Goal: Transaction & Acquisition: Register for event/course

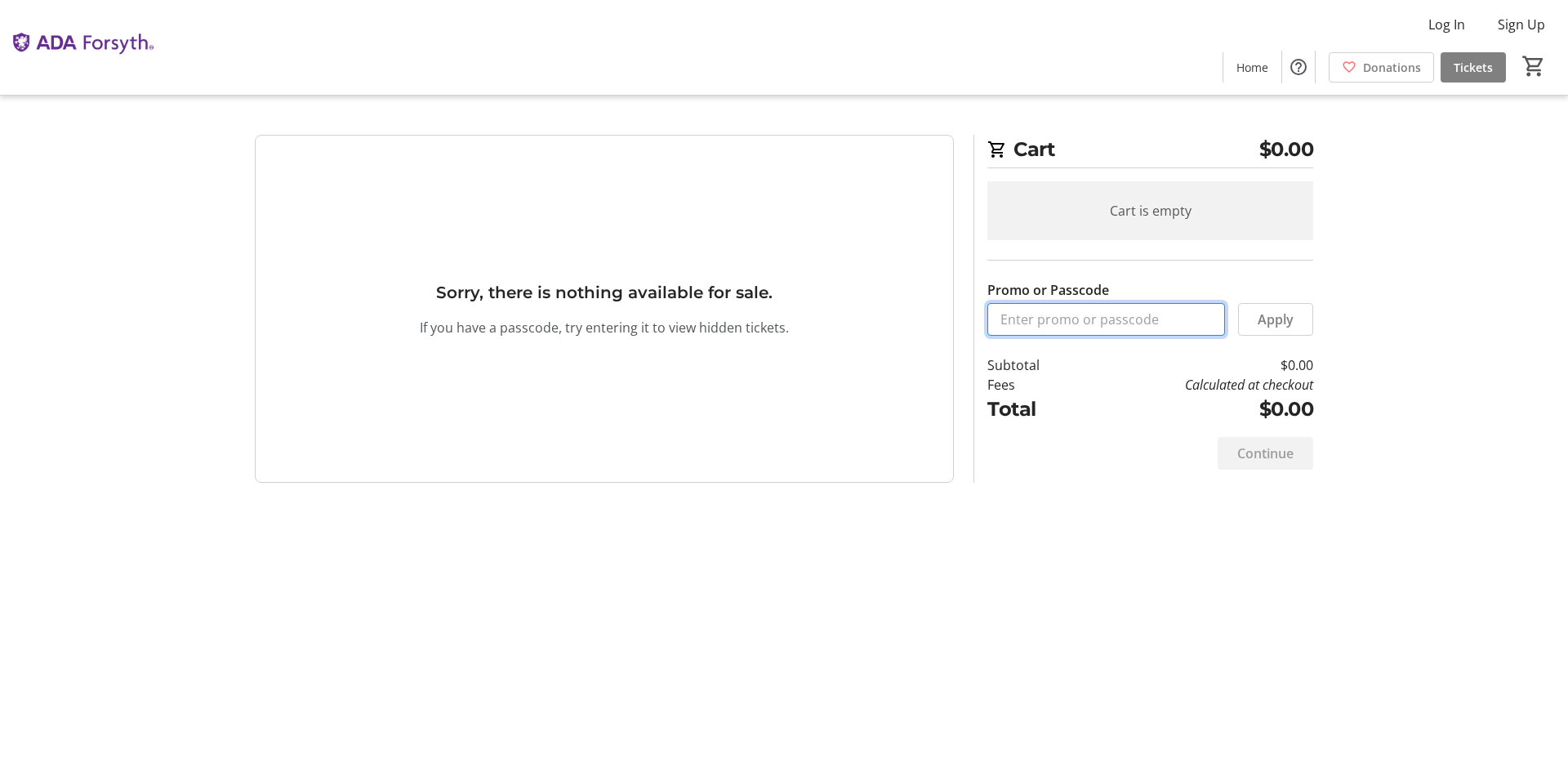
click at [1089, 317] on input "Promo or Passcode" at bounding box center [1106, 320] width 238 height 33
type input "ORALHEALTH2025"
click at [1291, 332] on span at bounding box center [1275, 320] width 73 height 39
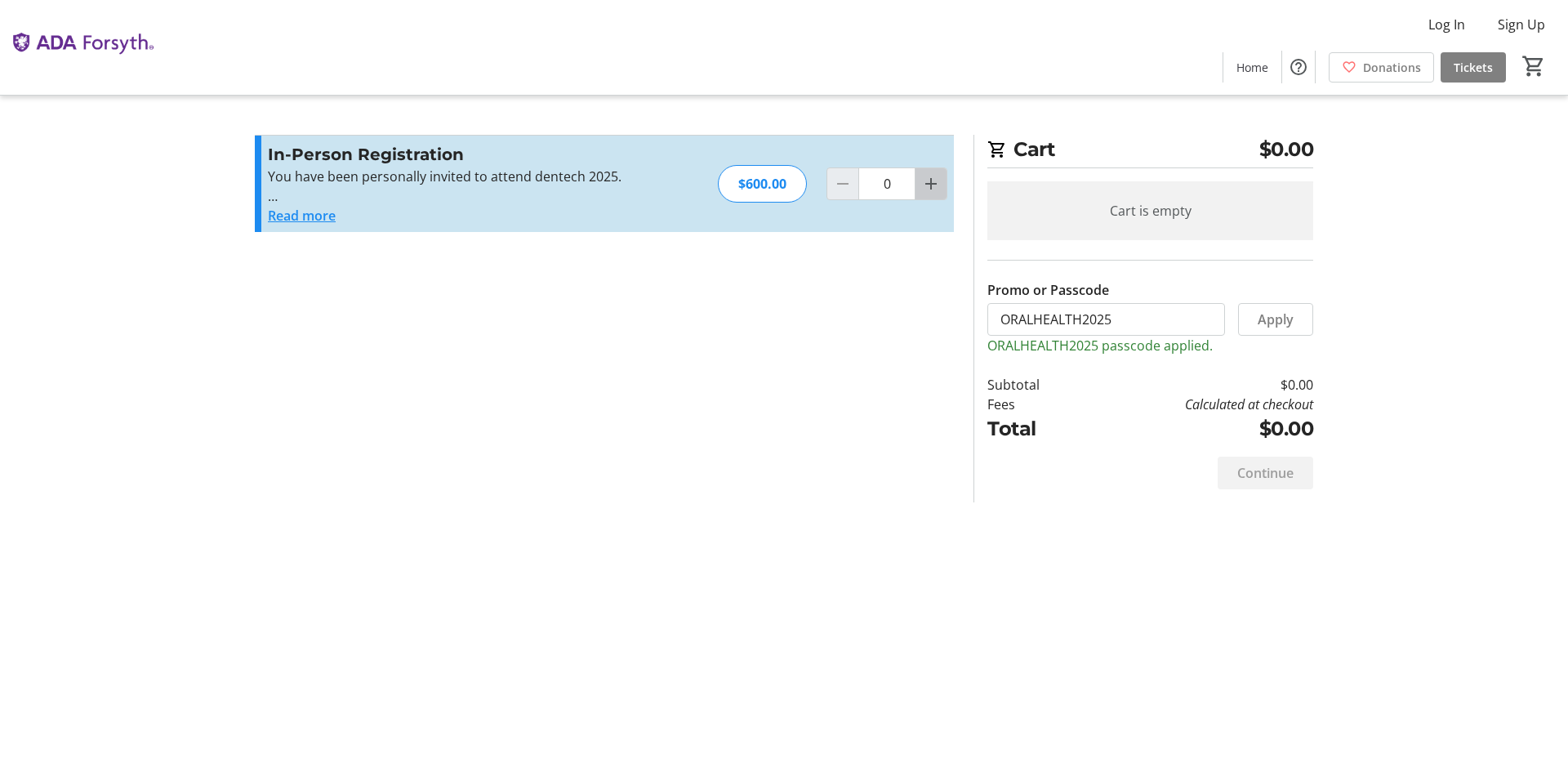
click at [926, 184] on mat-icon "Increment by one" at bounding box center [932, 184] width 20 height 20
type input "1"
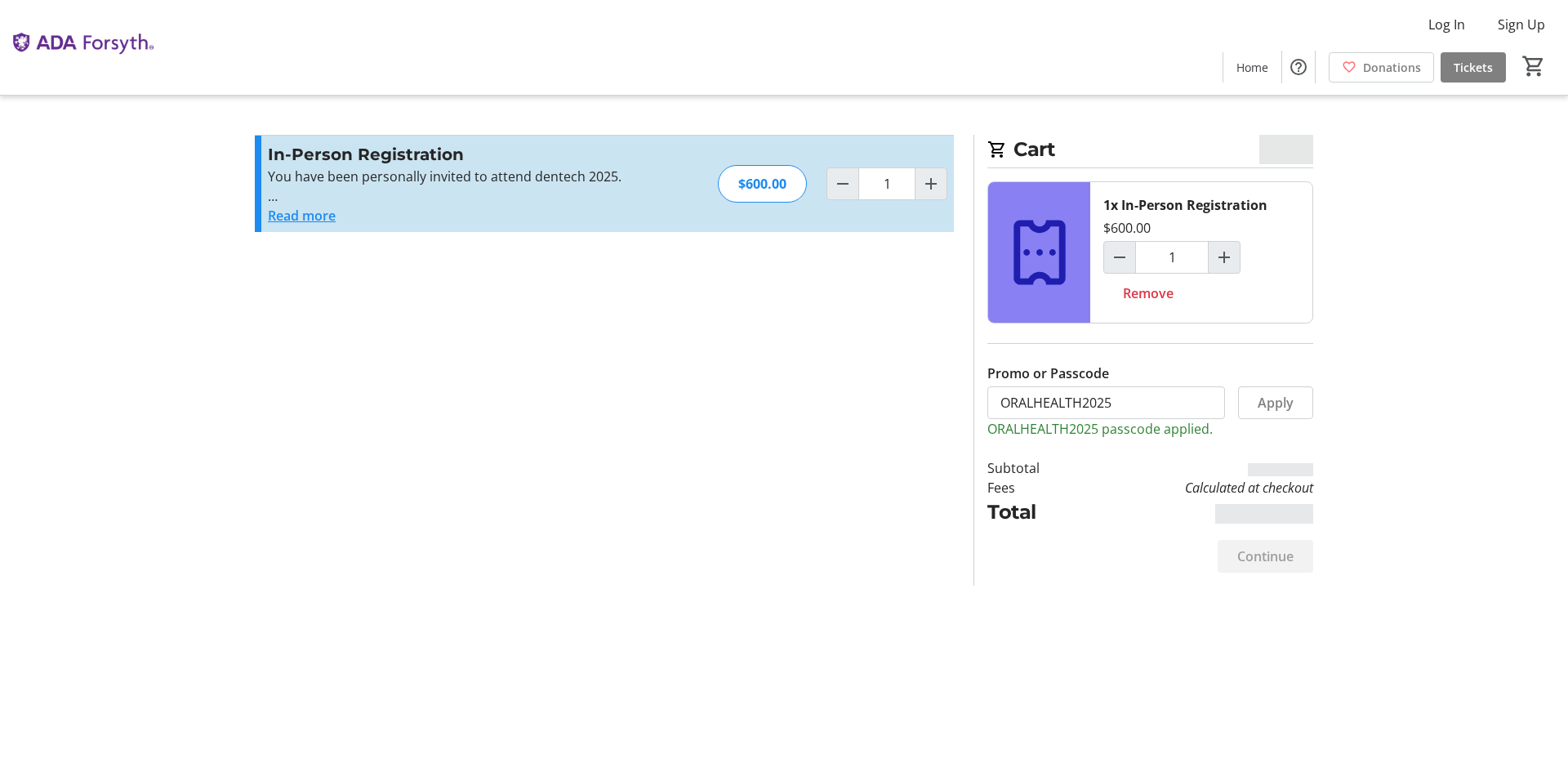
click at [295, 217] on button "Read more" at bounding box center [302, 215] width 67 height 20
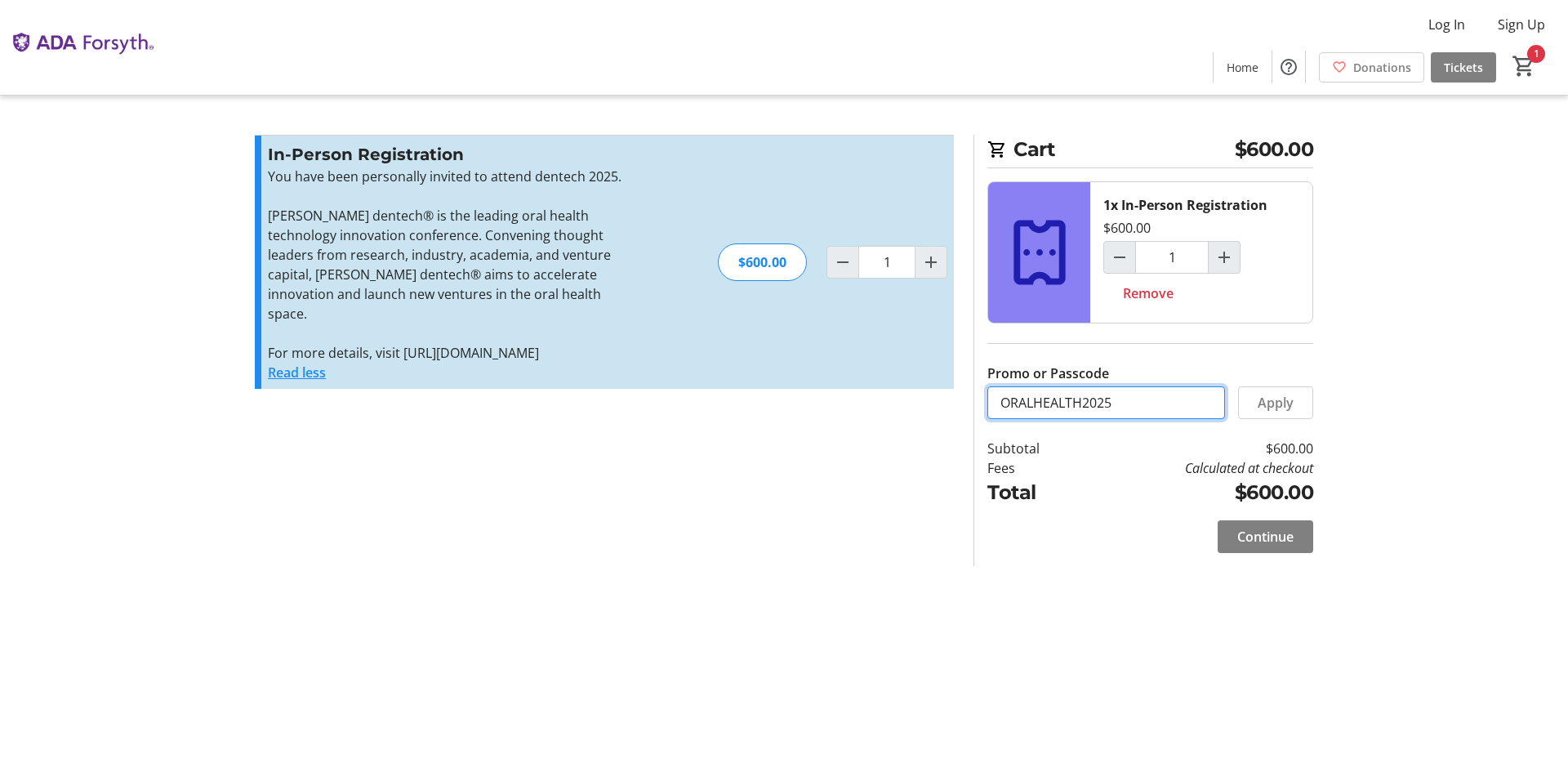
click at [1151, 408] on input "ORALHEALTH2025" at bounding box center [1106, 403] width 238 height 33
drag, startPoint x: 1151, startPoint y: 408, endPoint x: 904, endPoint y: 381, distance: 248.5
click at [904, 381] on div "Promo or Passcode Apply In-Person Registration You have been personally invited…" at bounding box center [784, 350] width 1078 height 432
type input "i"
type input "INTELIBLY25"
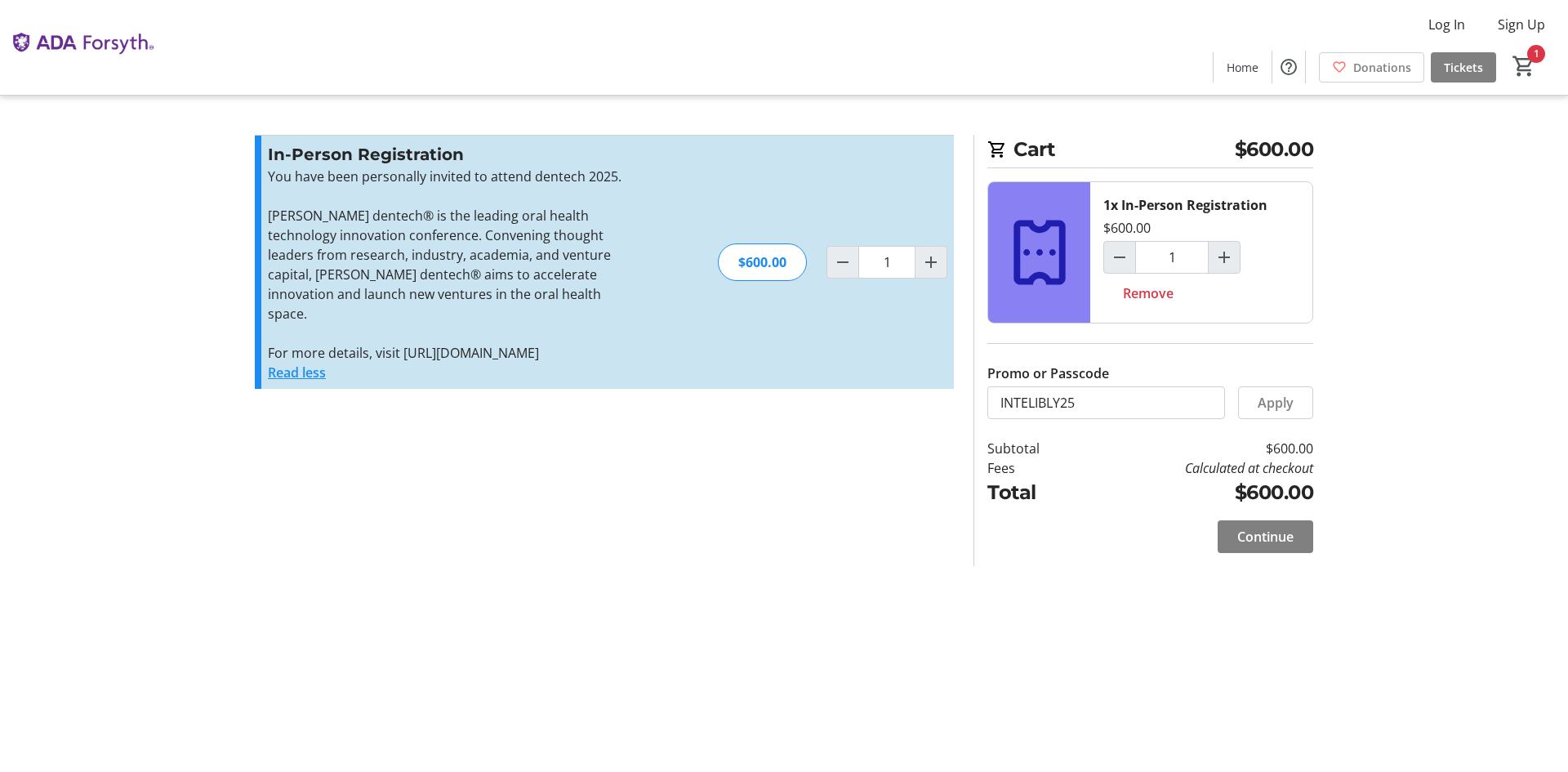
click at [1480, 605] on tr-checkout-feature-upsell-ui "Cart $600.00 1x In-Person Registration $600.00 1 Remove Promo or Passcode Apply…" at bounding box center [784, 386] width 1568 height 772
click at [1305, 404] on span at bounding box center [1275, 403] width 73 height 39
click at [1156, 414] on input "INTELIBLY25" at bounding box center [1106, 403] width 238 height 33
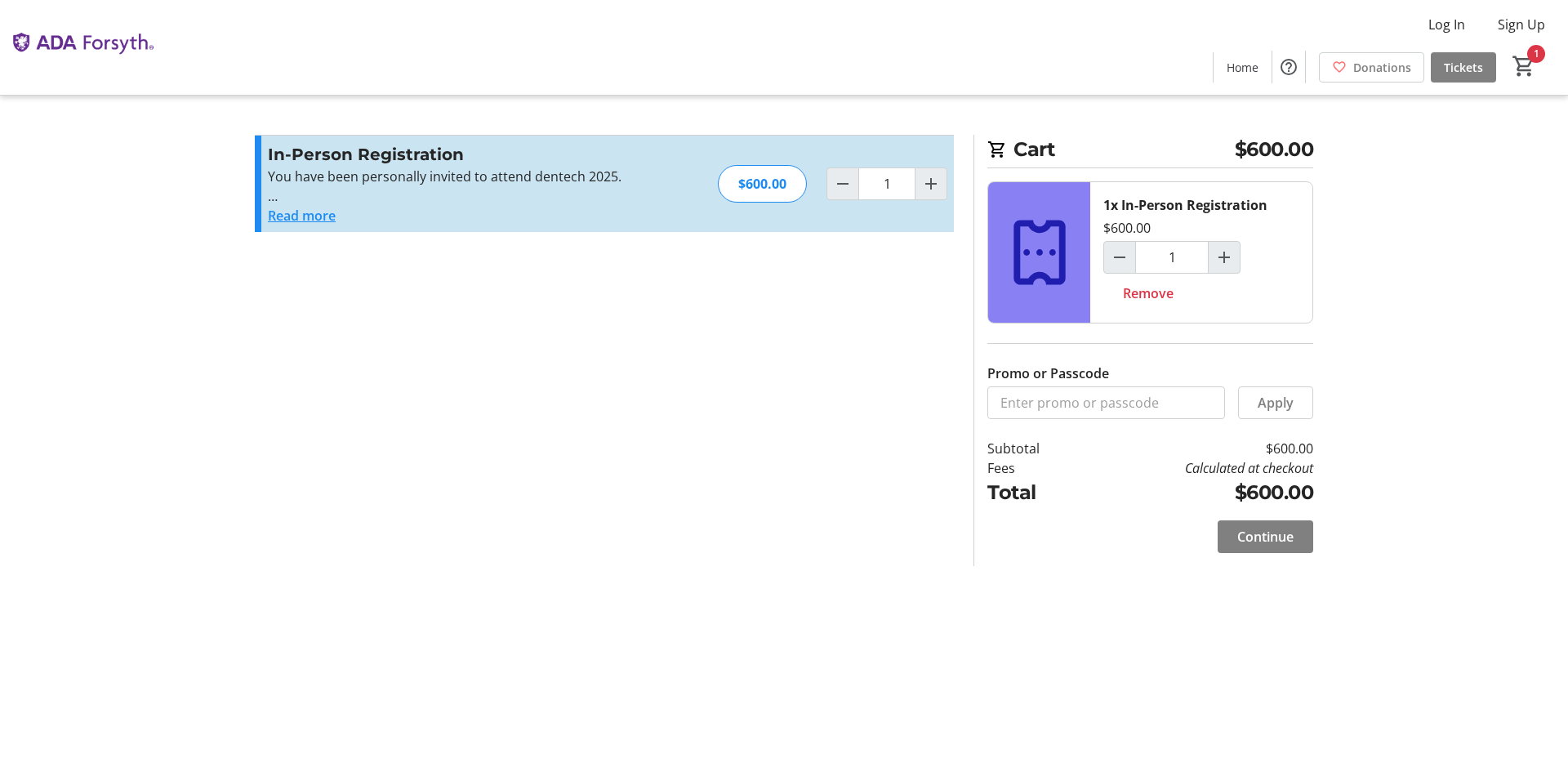
click at [312, 226] on div "In-Person Registration You have been personally invited to attend dentech 2025.…" at bounding box center [604, 183] width 699 height 96
click at [331, 216] on button "Read more" at bounding box center [302, 215] width 67 height 20
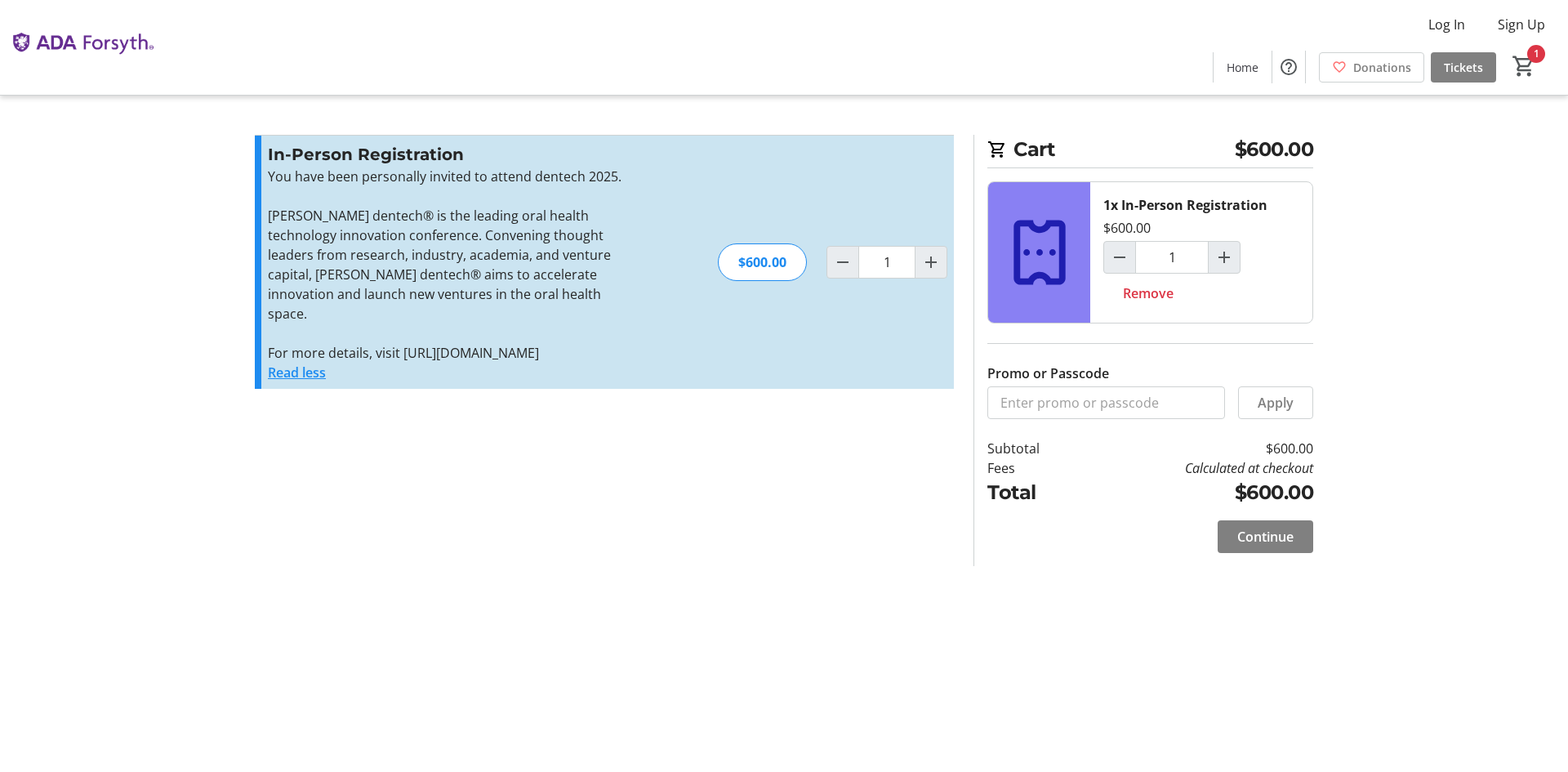
click at [1180, 420] on div "1x In-Person Registration $600.00 1 Remove Promo or Passcode Apply Subtotal $60…" at bounding box center [1150, 344] width 326 height 326
click at [1174, 409] on input "Promo or Passcode" at bounding box center [1106, 403] width 238 height 33
type input "i"
type input "INTELIBLY25"
click at [1279, 405] on span "Apply" at bounding box center [1276, 403] width 36 height 20
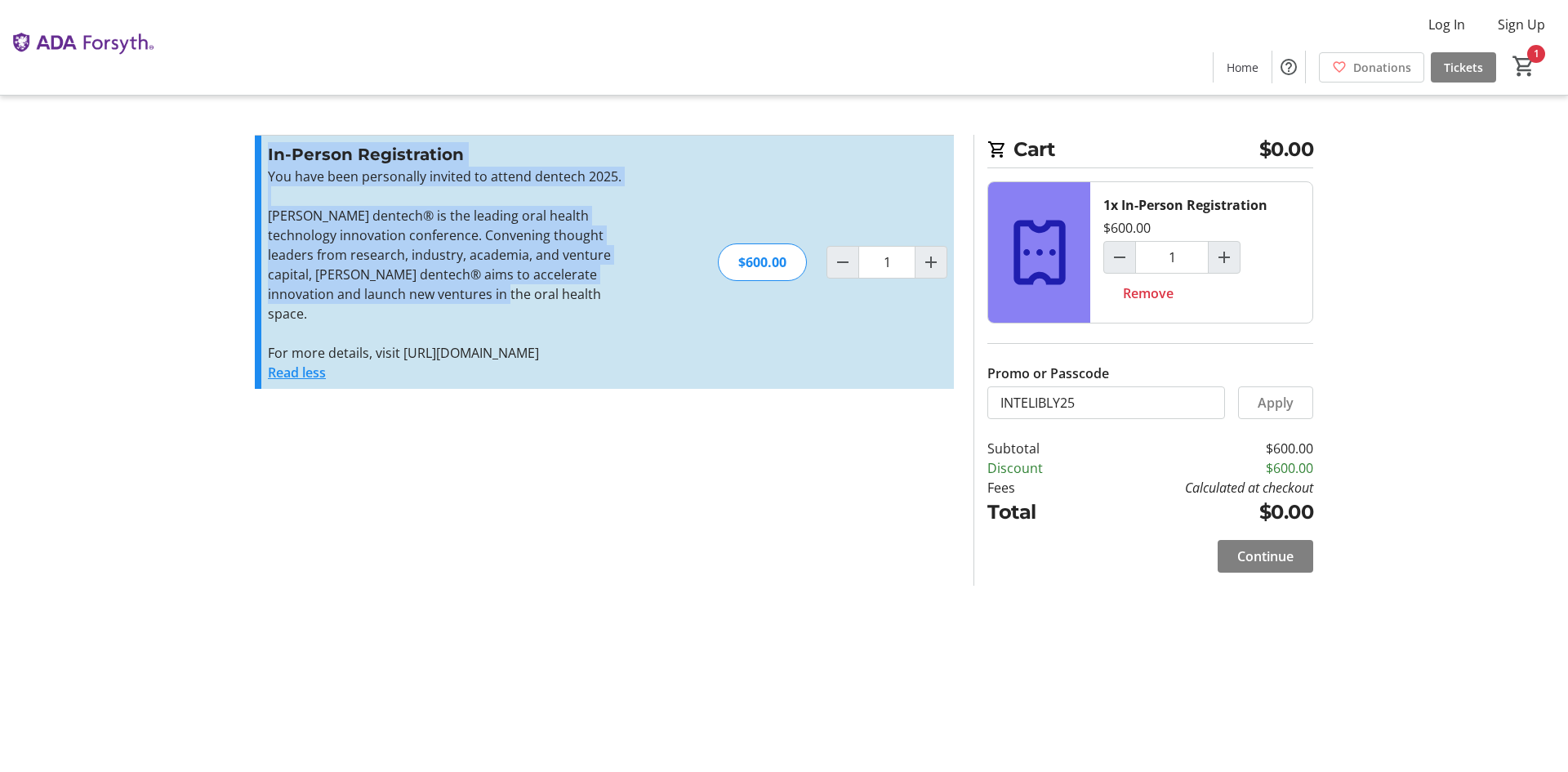
drag, startPoint x: 249, startPoint y: 124, endPoint x: 533, endPoint y: 303, distance: 335.7
click at [533, 303] on div "Cart $0.00 1x In-Person Registration $600.00 1 Remove Promo or Passcode Apply S…" at bounding box center [784, 386] width 1078 height 772
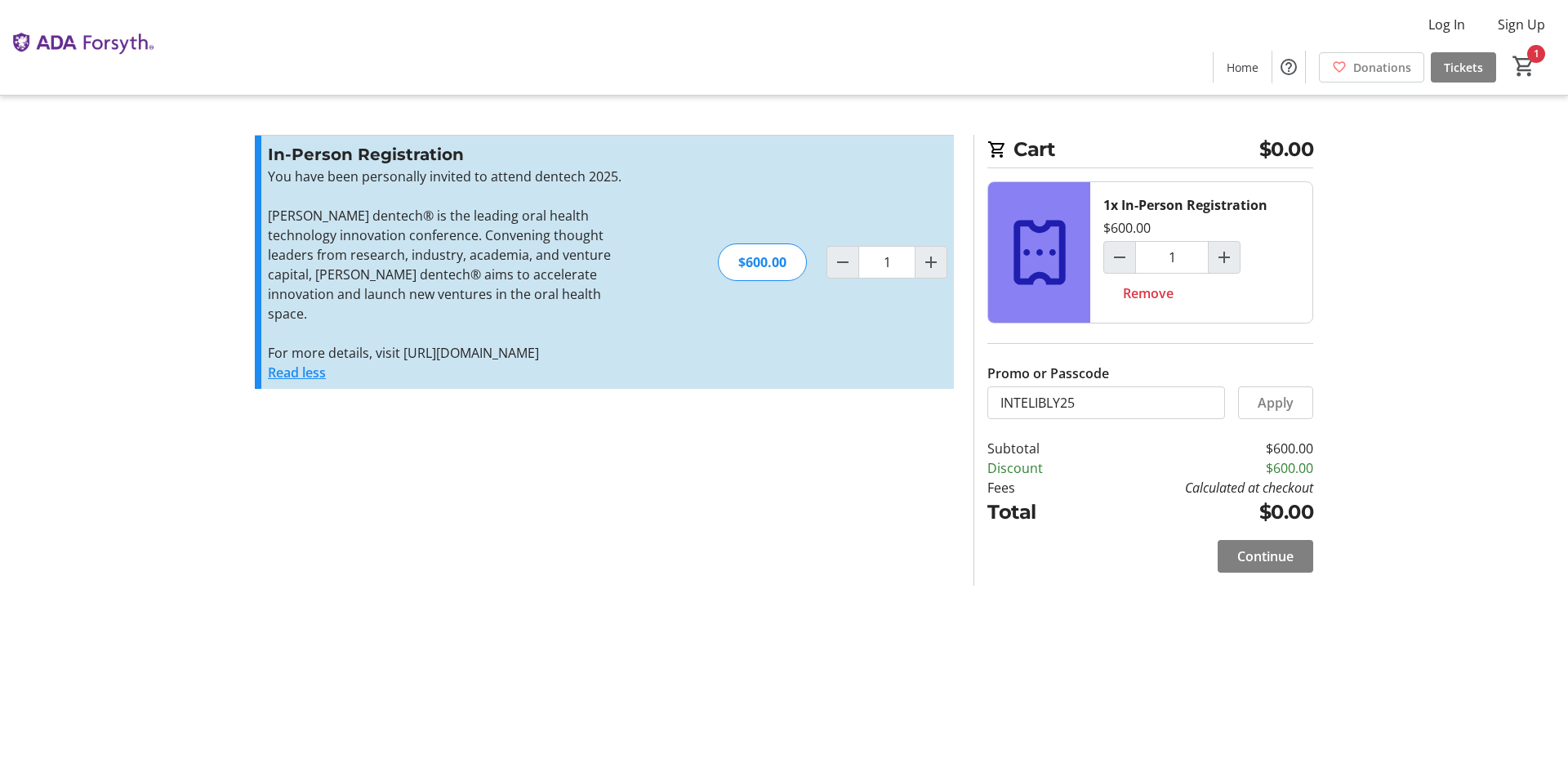
click at [1063, 648] on div "Cart $0.00 1x In-Person Registration $600.00 1 Remove Promo or Passcode Apply S…" at bounding box center [784, 386] width 1078 height 772
